Goal: Task Accomplishment & Management: Manage account settings

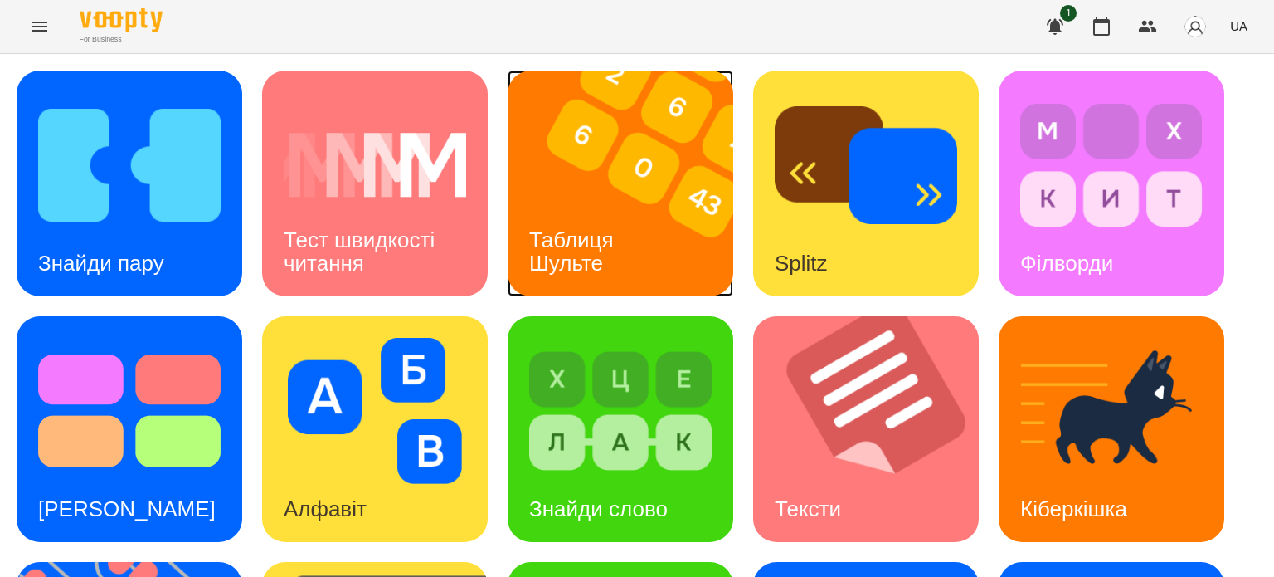
click at [607, 234] on h3 "Таблиця Шульте" at bounding box center [574, 250] width 90 height 47
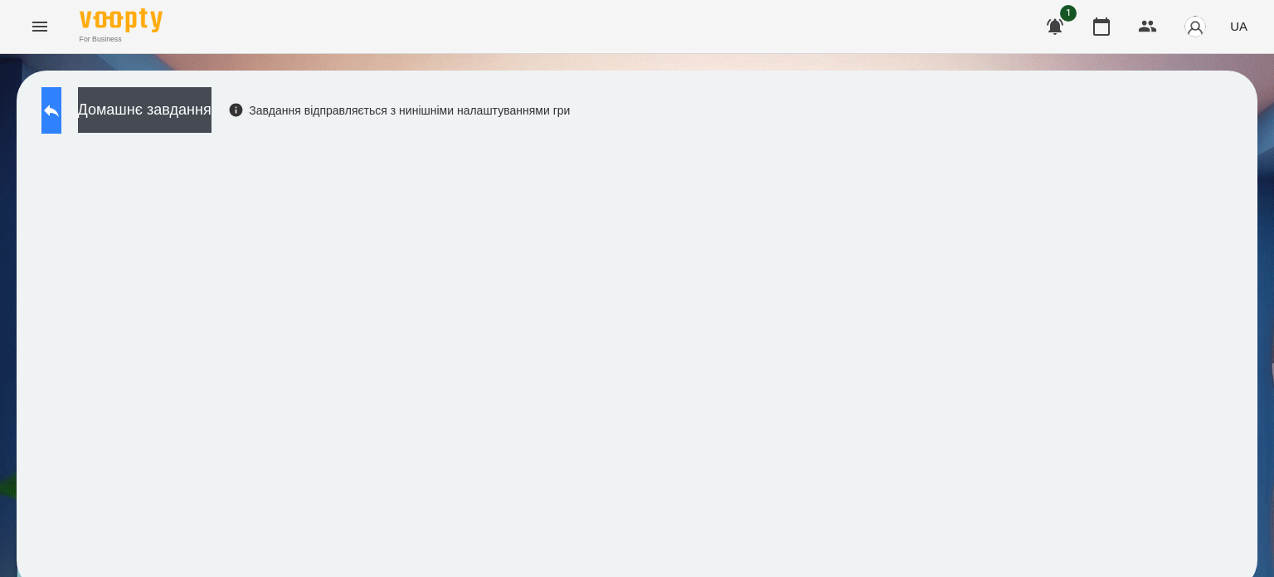
click at [61, 113] on icon at bounding box center [51, 110] width 20 height 20
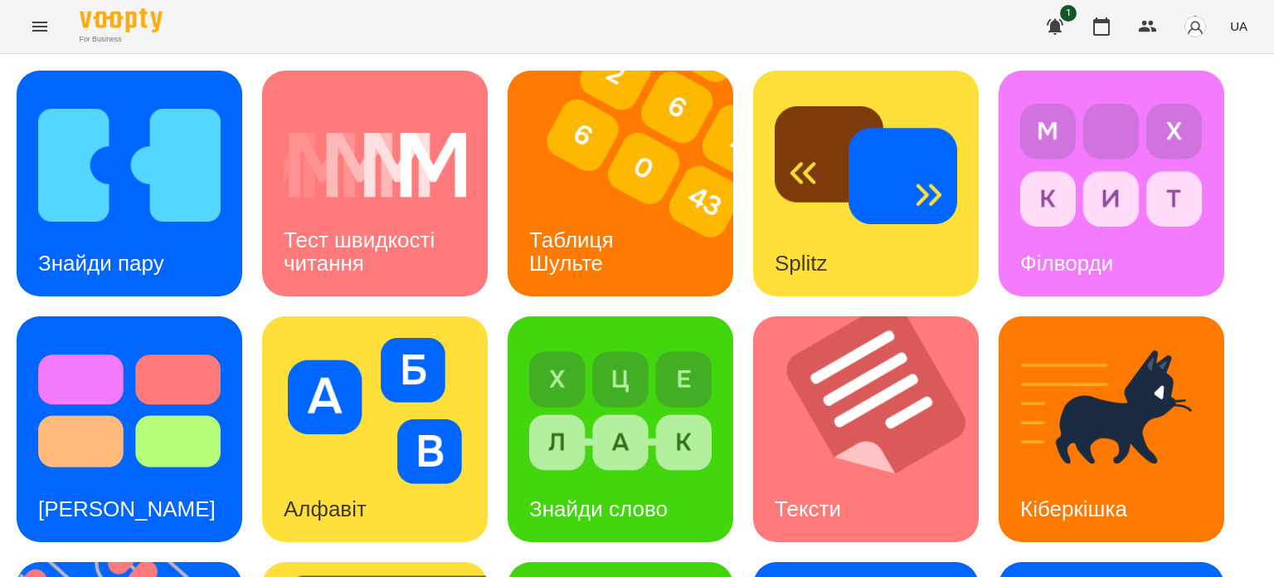
scroll to position [472, 0]
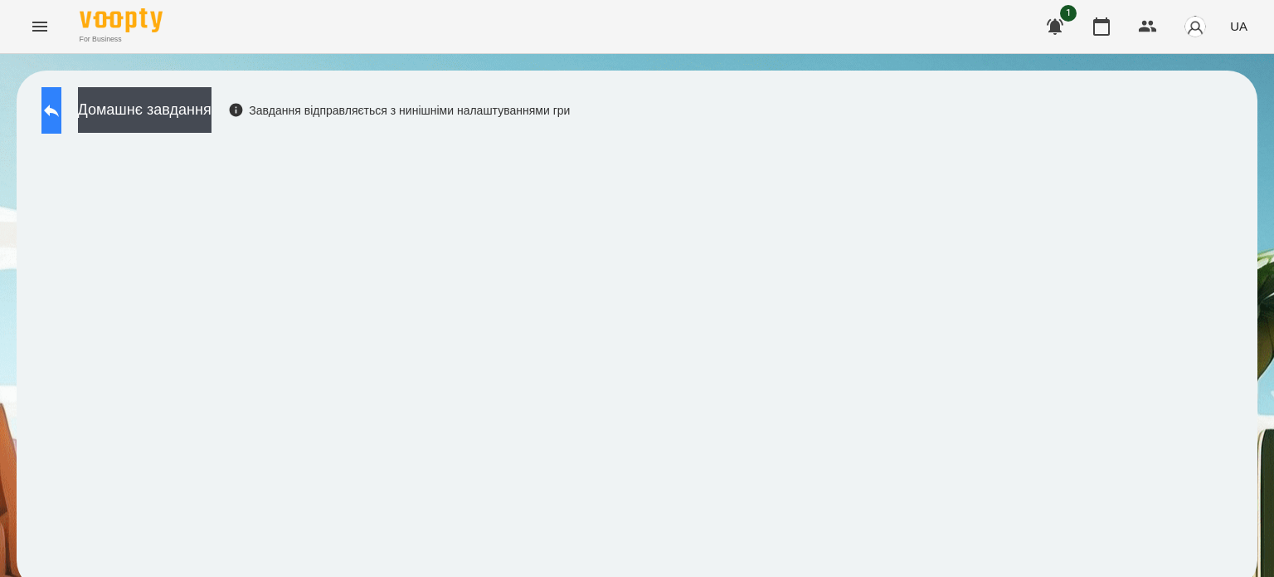
click at [61, 122] on button at bounding box center [51, 110] width 20 height 46
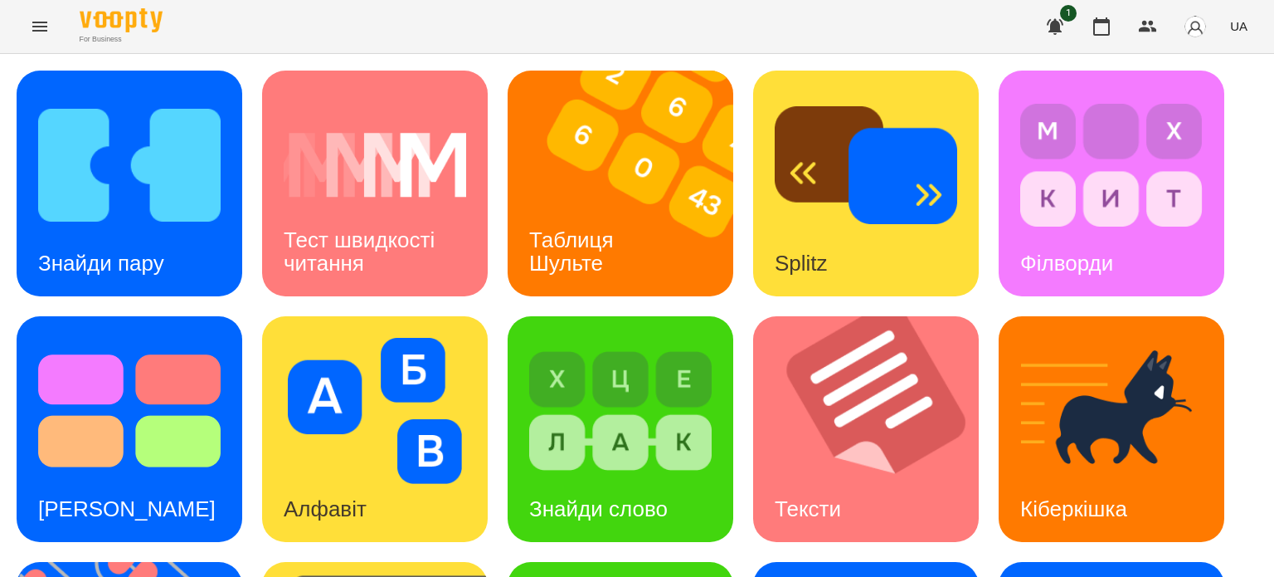
scroll to position [472, 0]
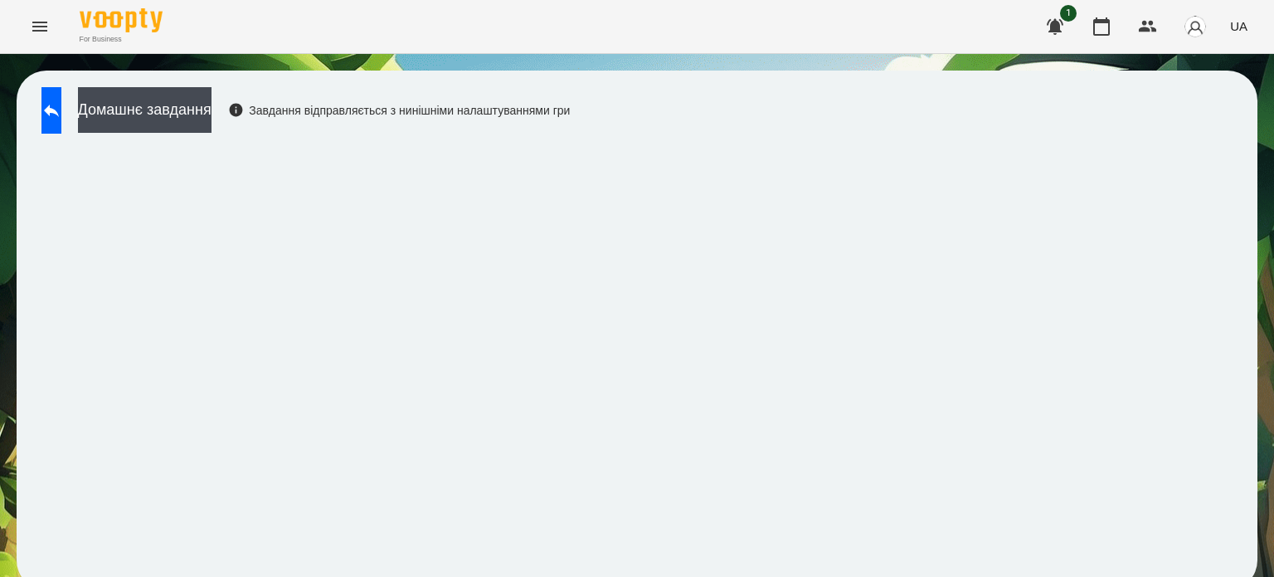
scroll to position [12, 0]
click at [61, 100] on icon at bounding box center [51, 110] width 20 height 20
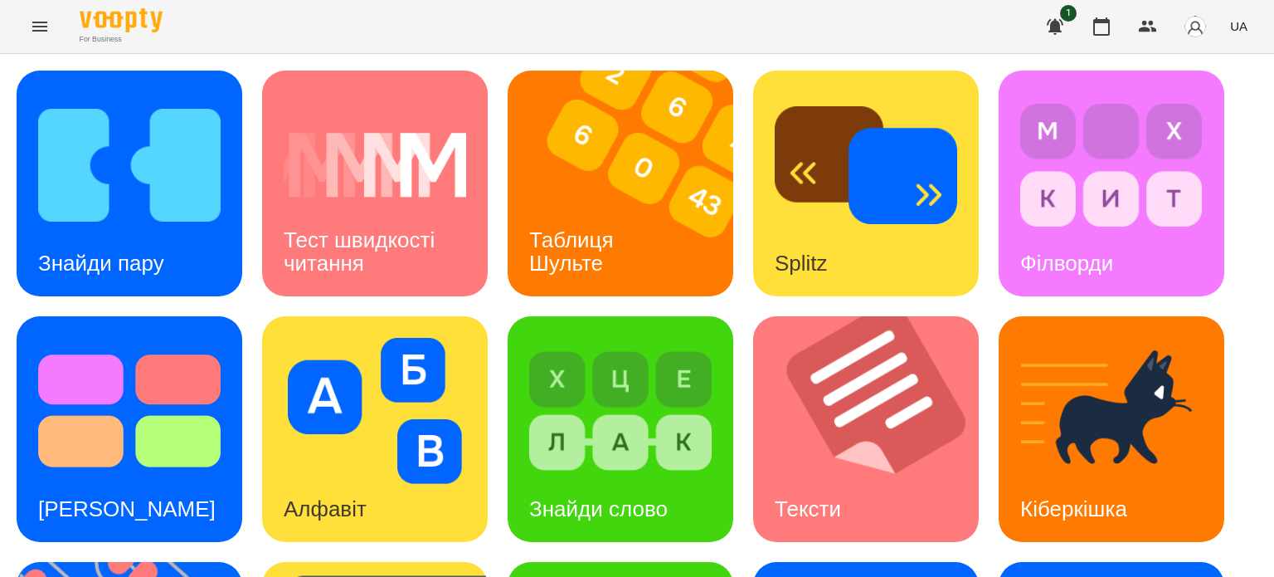
scroll to position [427, 0]
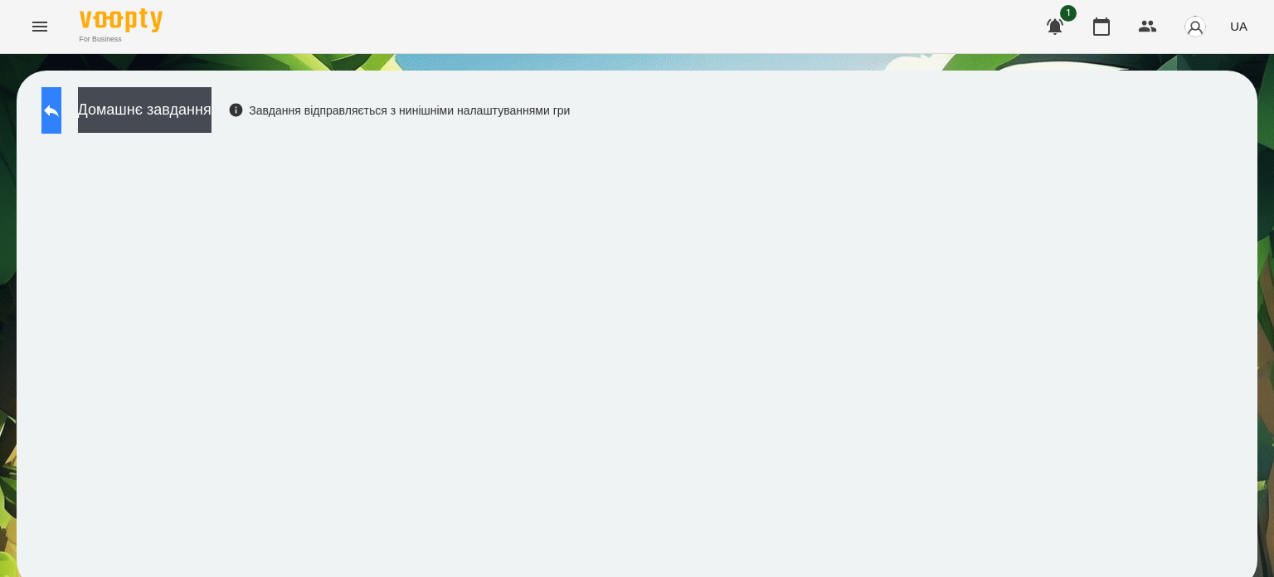
click at [60, 116] on icon at bounding box center [51, 110] width 20 height 20
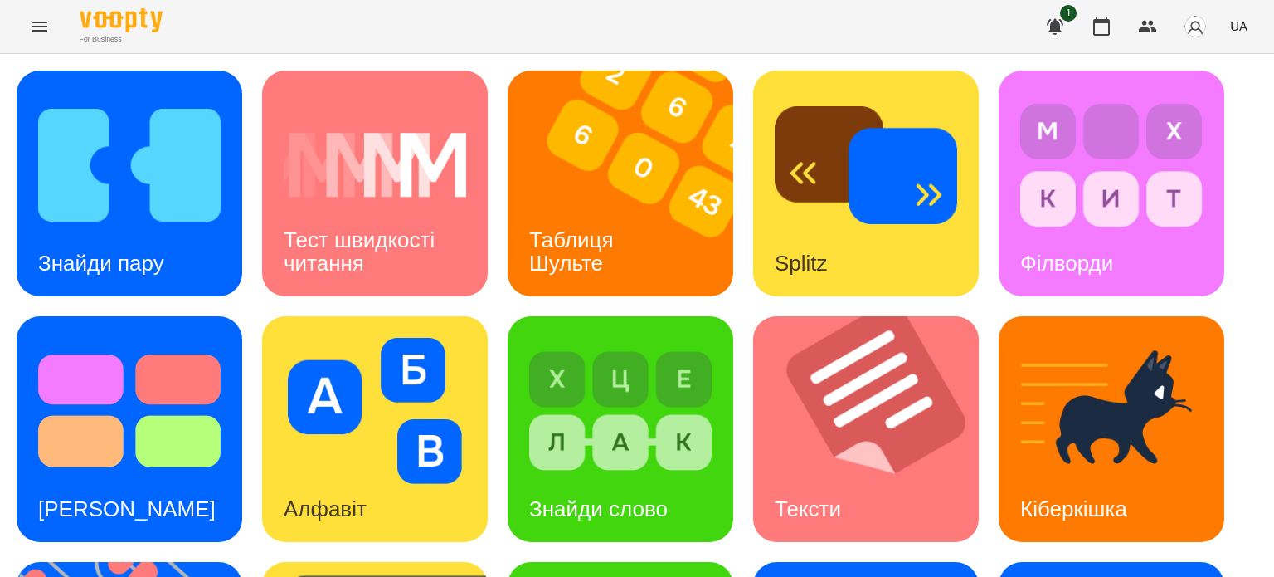
scroll to position [472, 0]
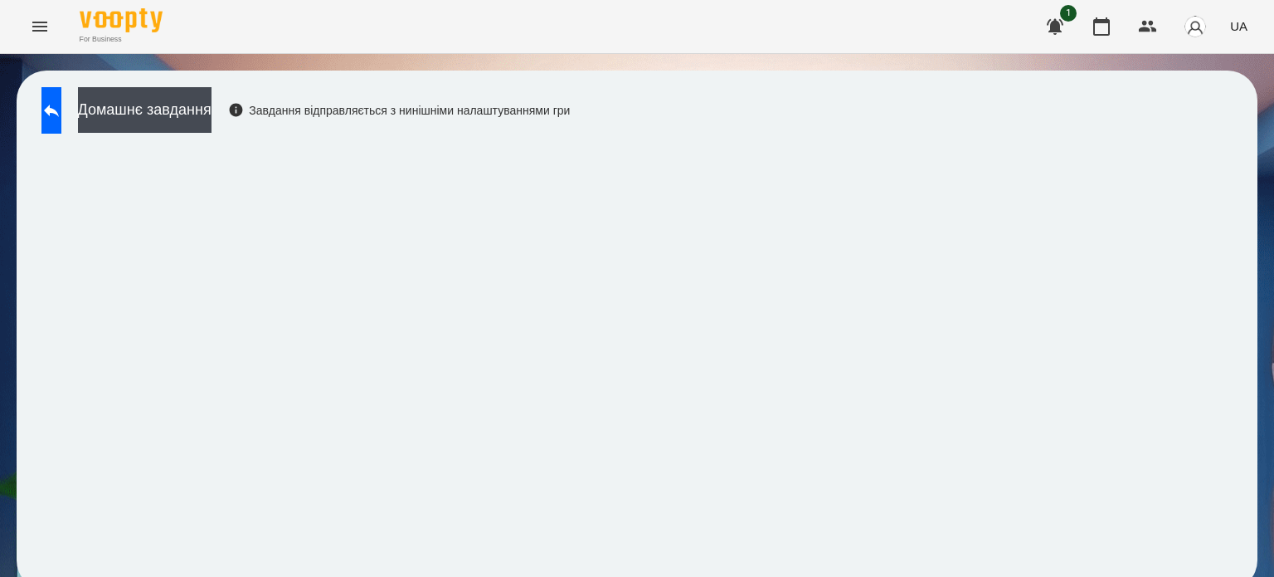
scroll to position [12, 0]
click at [61, 96] on button at bounding box center [51, 110] width 20 height 46
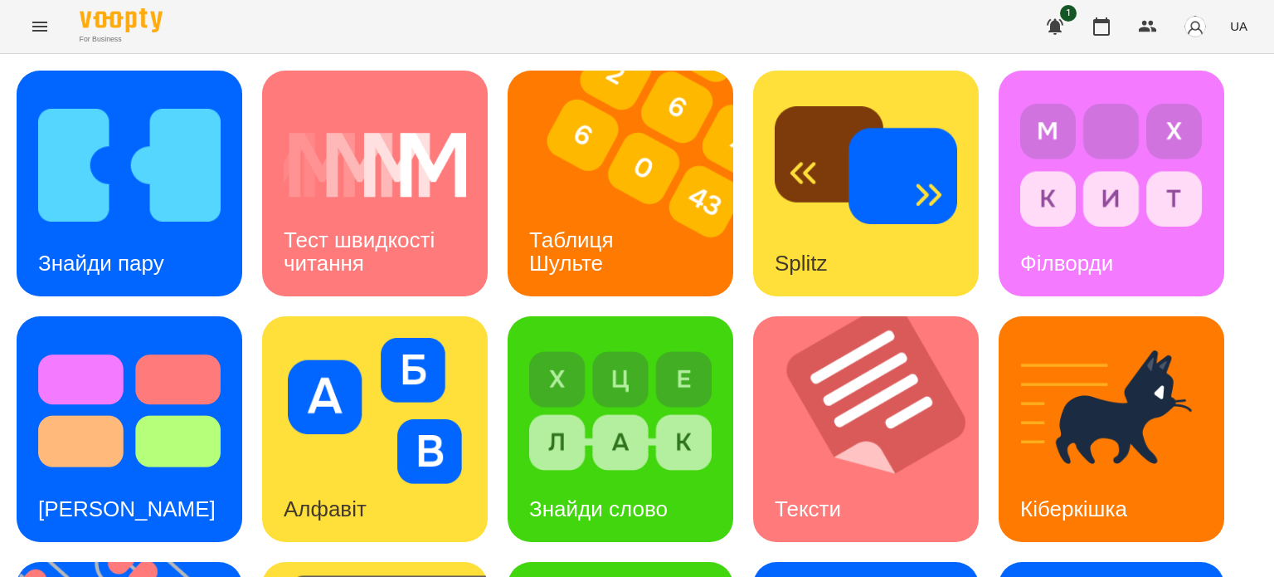
scroll to position [472, 0]
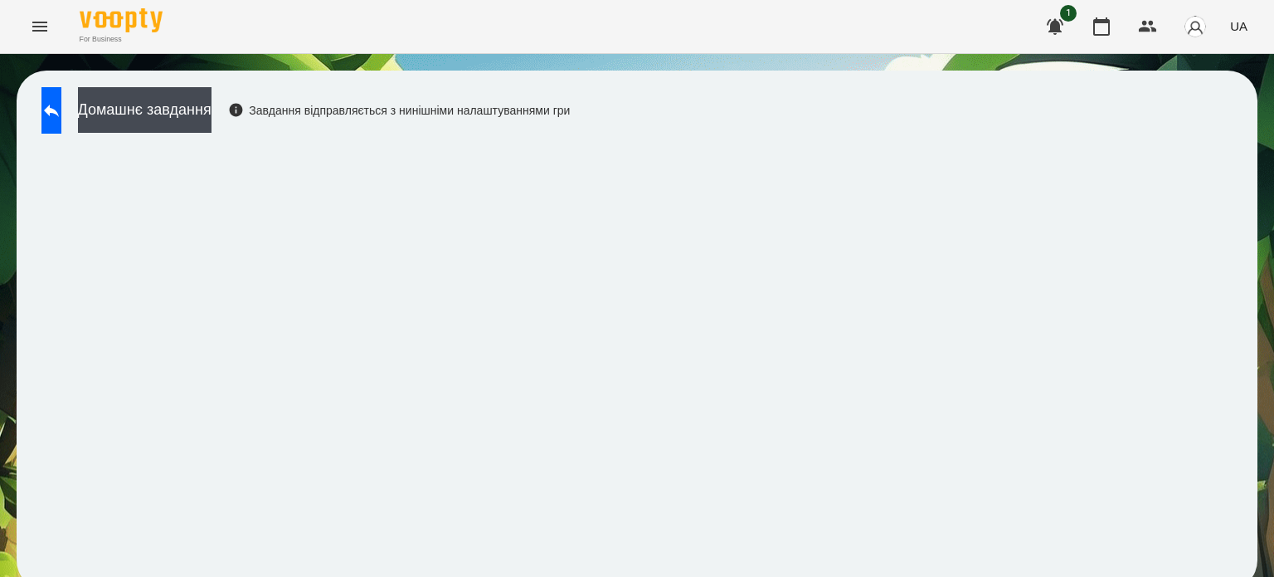
click at [0, 144] on div "Домашнє завдання Завдання відправляється з нинішніми налаштуваннями гри" at bounding box center [637, 330] width 1274 height 552
click at [59, 109] on icon at bounding box center [51, 111] width 15 height 12
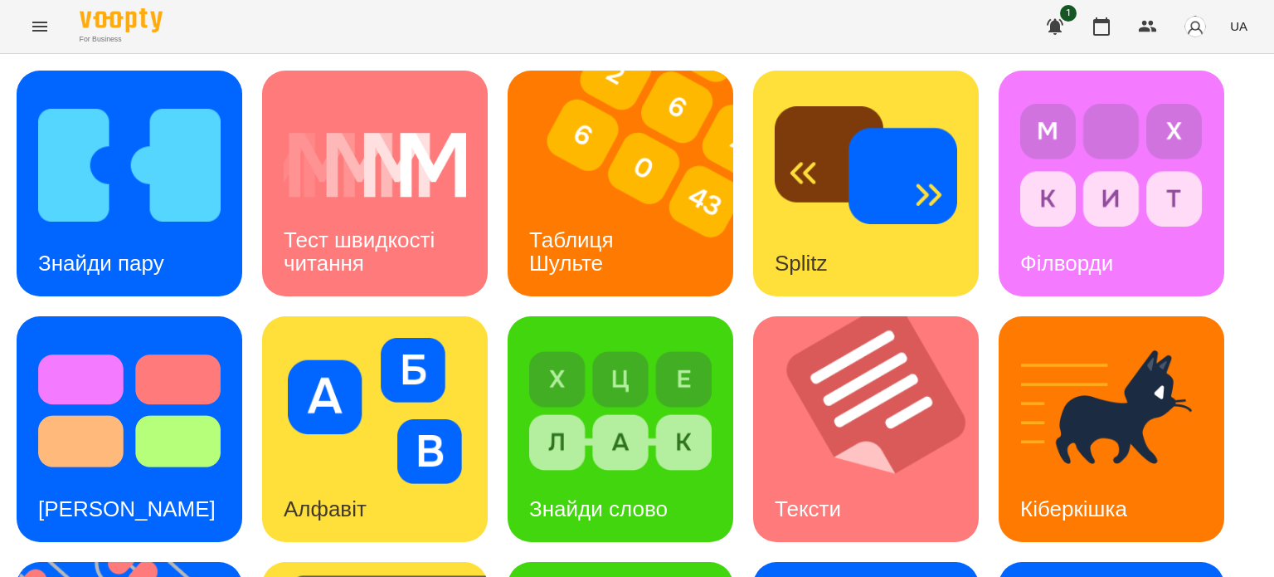
scroll to position [249, 0]
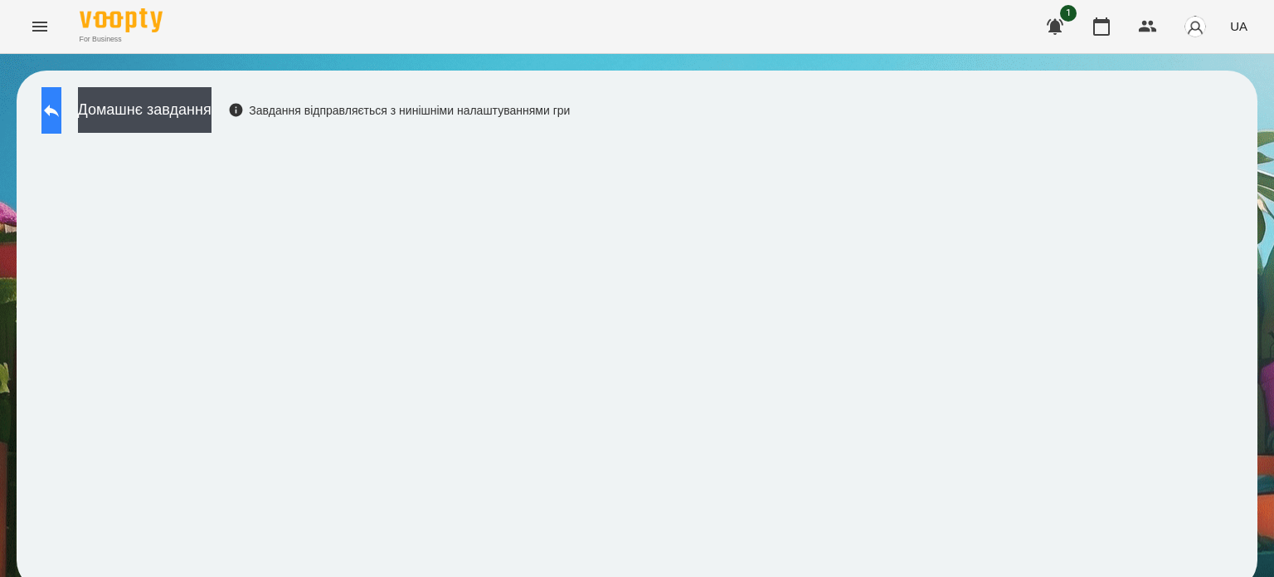
click at [61, 114] on icon at bounding box center [51, 110] width 20 height 20
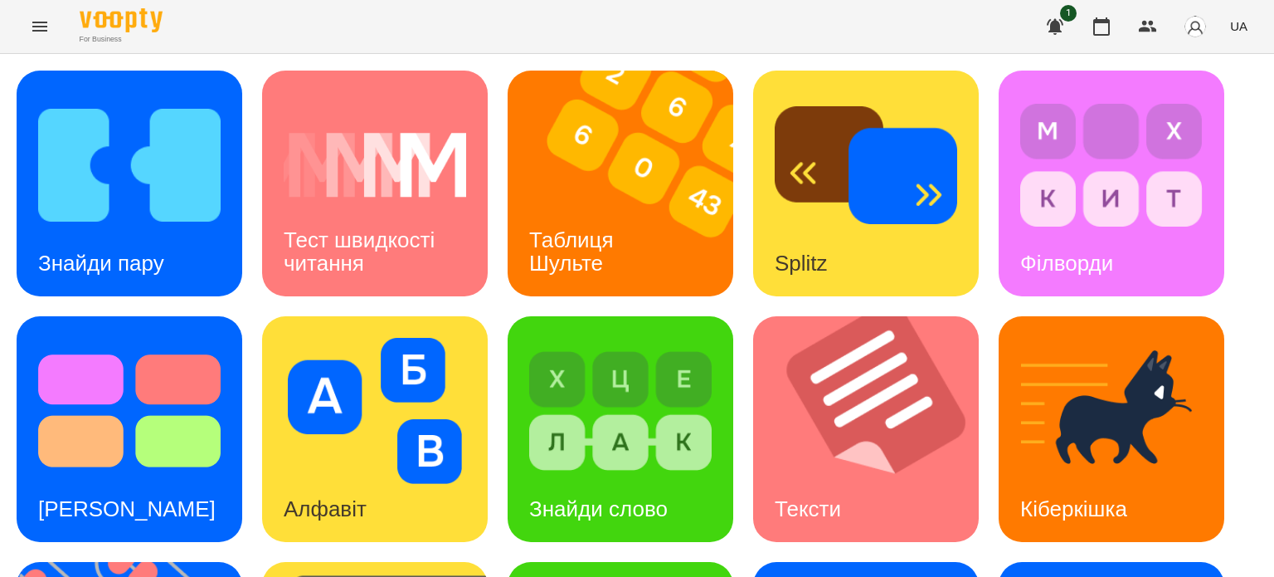
scroll to position [249, 0]
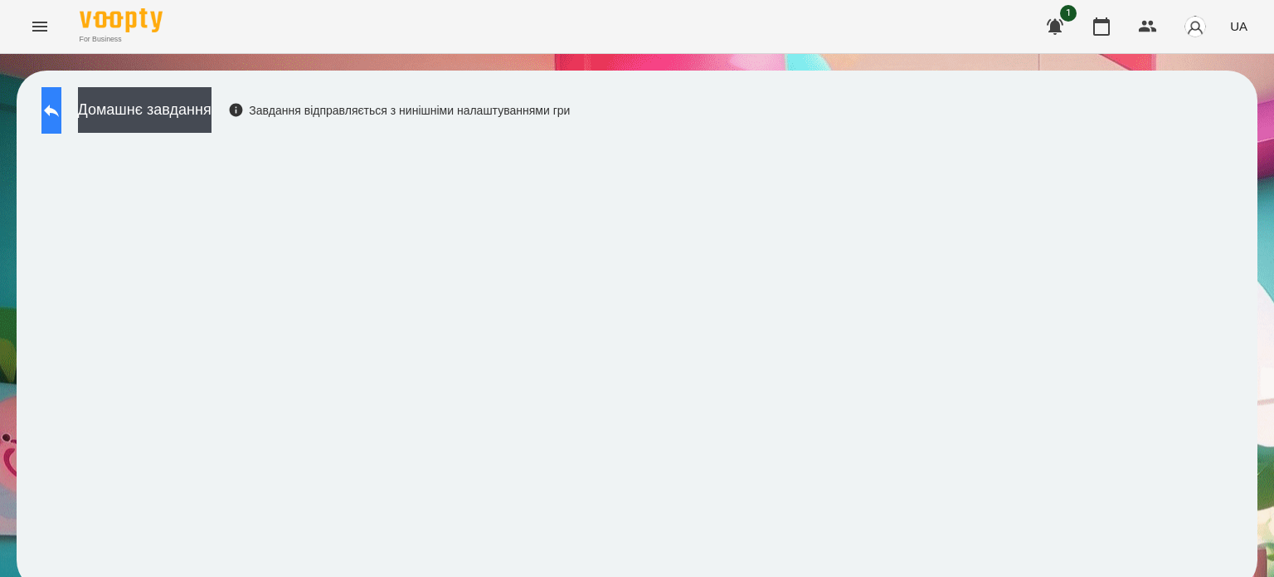
click at [61, 102] on icon at bounding box center [51, 110] width 20 height 20
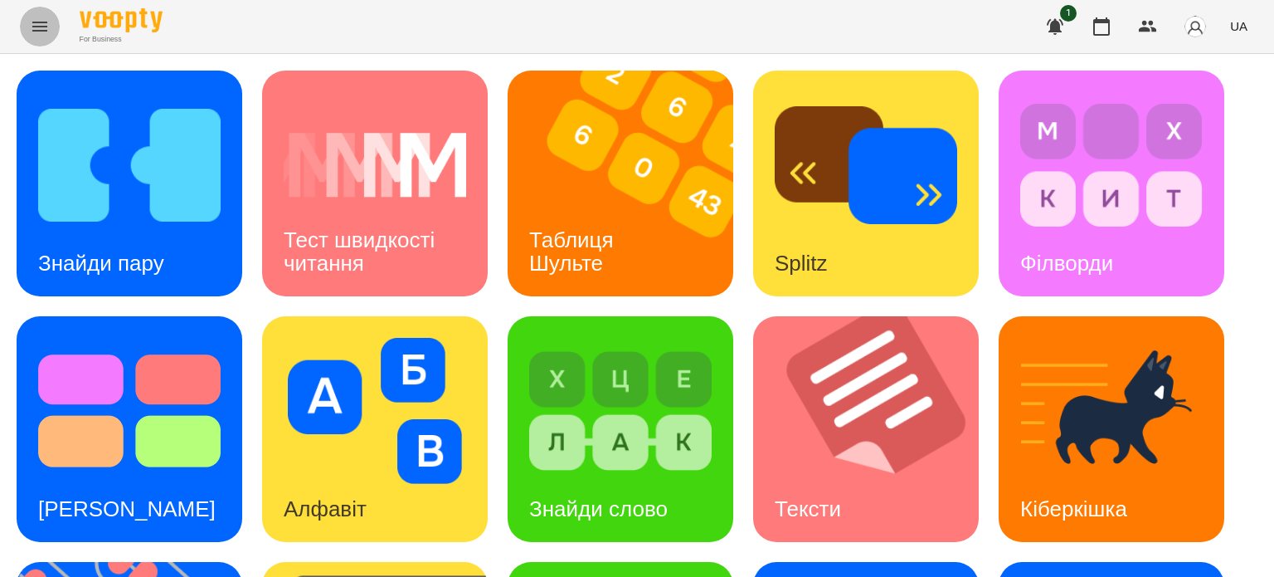
click at [44, 24] on icon "Menu" at bounding box center [40, 27] width 20 height 20
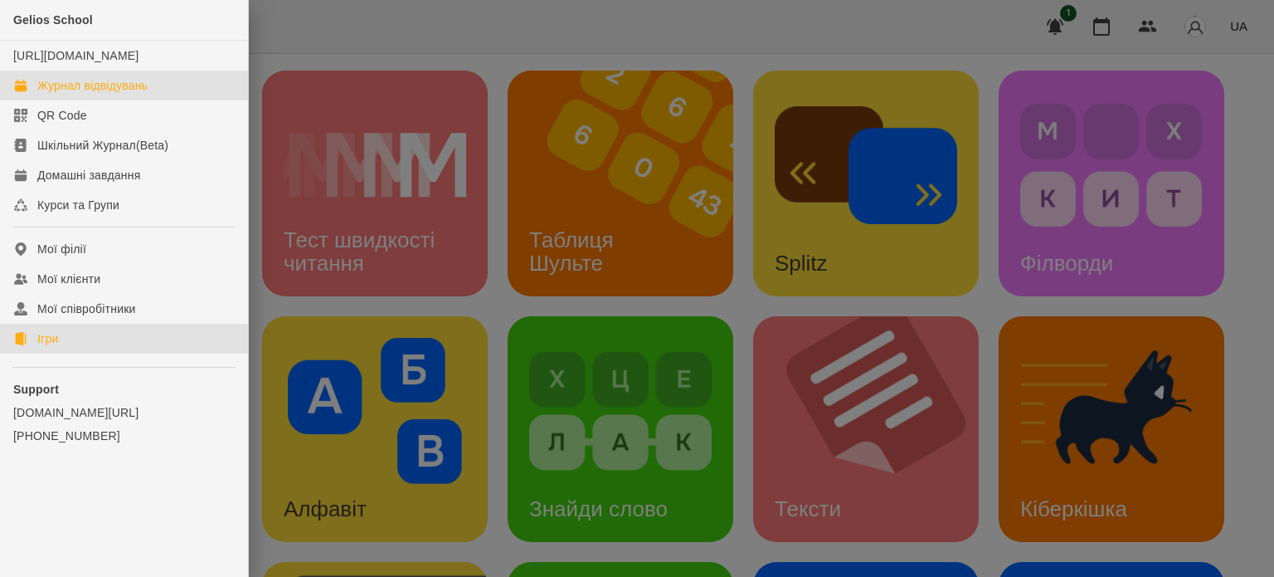
click at [116, 94] on div "Журнал відвідувань" at bounding box center [92, 85] width 110 height 17
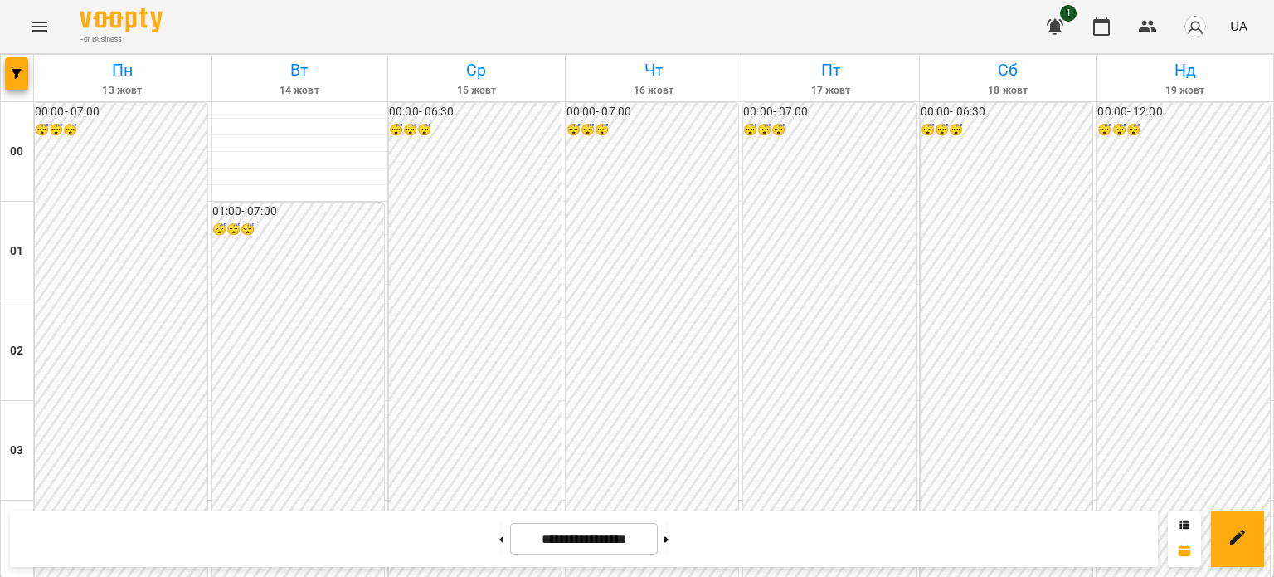
scroll to position [1988, 0]
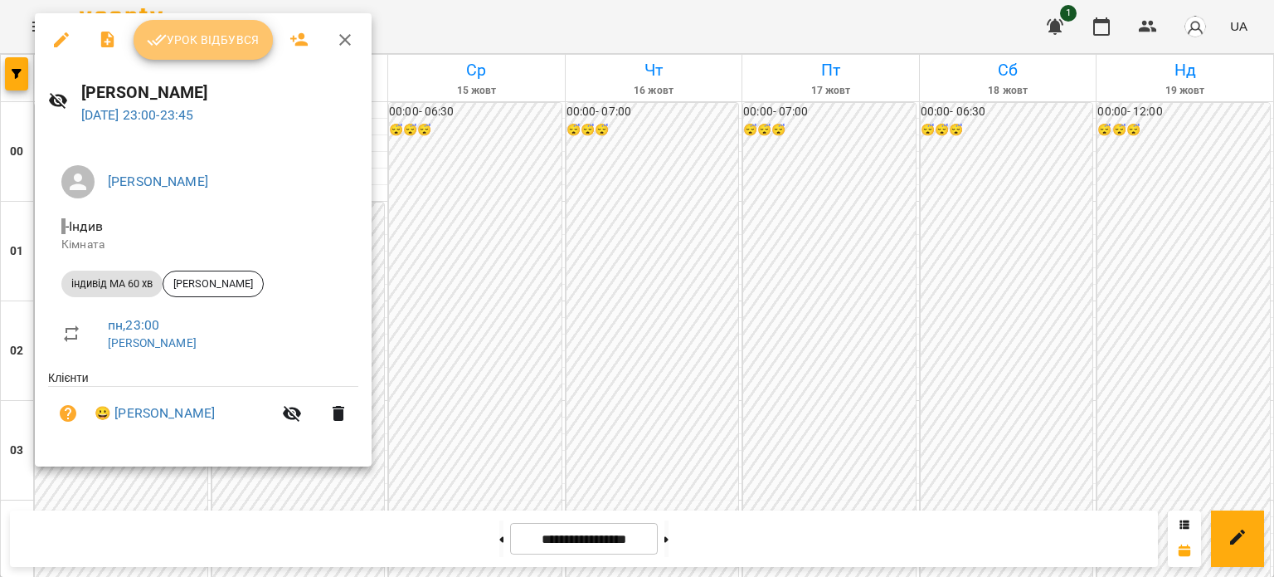
click at [224, 33] on span "Урок відбувся" at bounding box center [203, 40] width 113 height 20
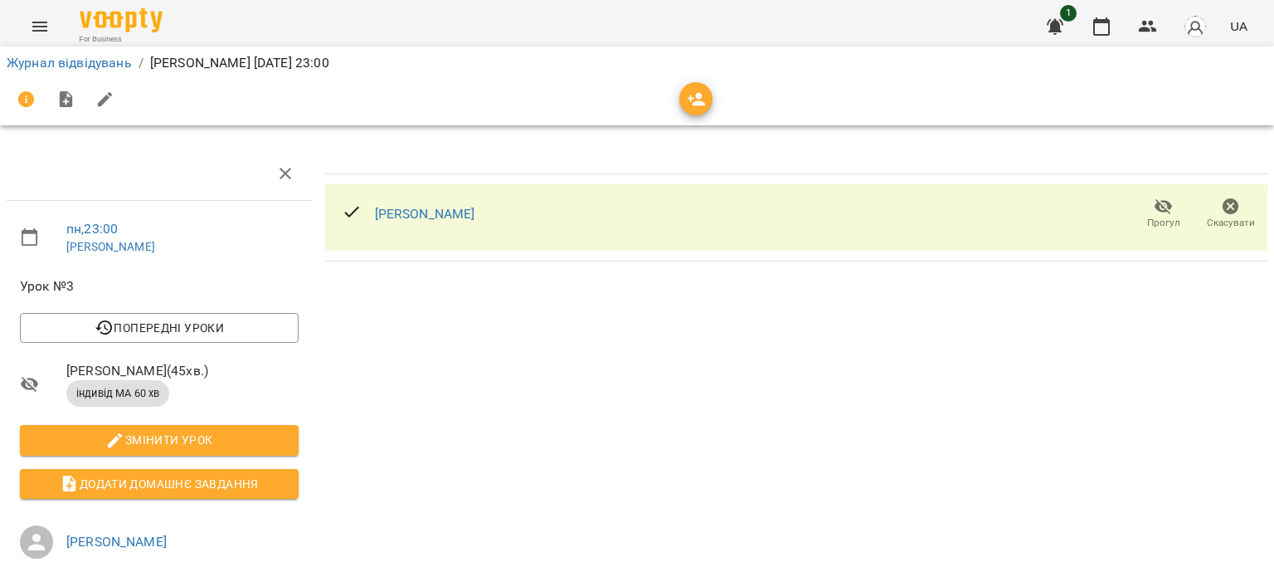
click at [41, 26] on icon "Menu" at bounding box center [40, 27] width 20 height 20
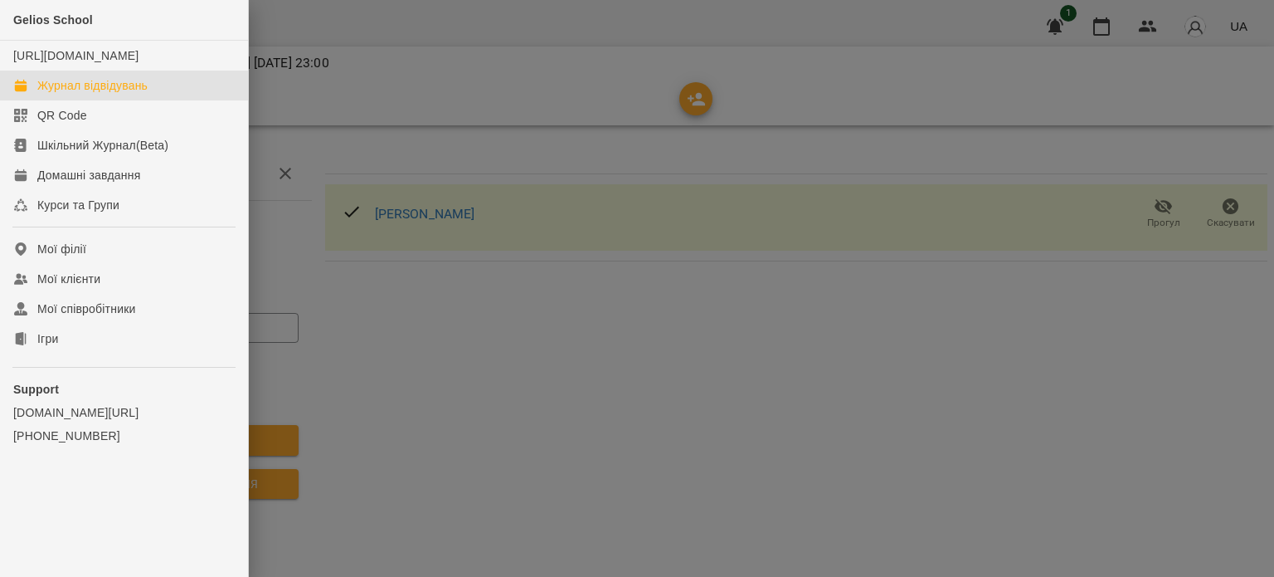
click at [90, 94] on div "Журнал відвідувань" at bounding box center [92, 85] width 110 height 17
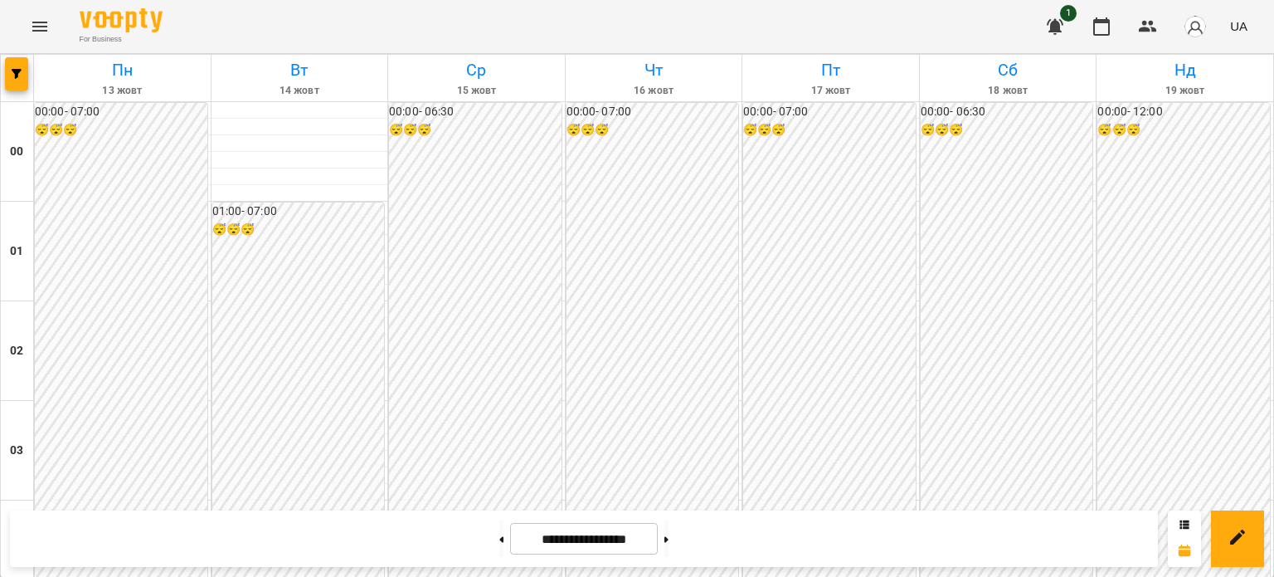
scroll to position [1740, 0]
